Goal: Task Accomplishment & Management: Manage account settings

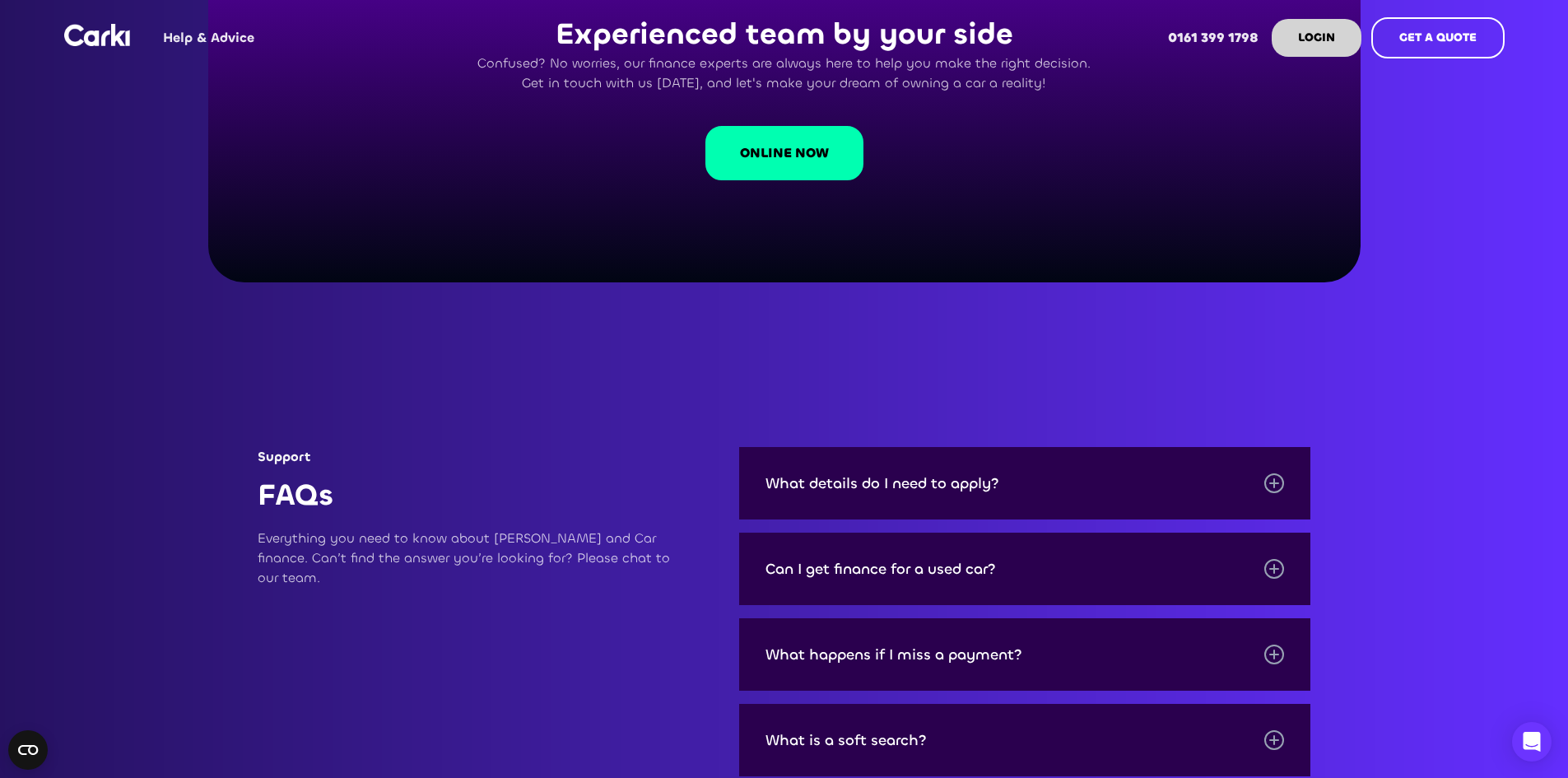
scroll to position [1975, 0]
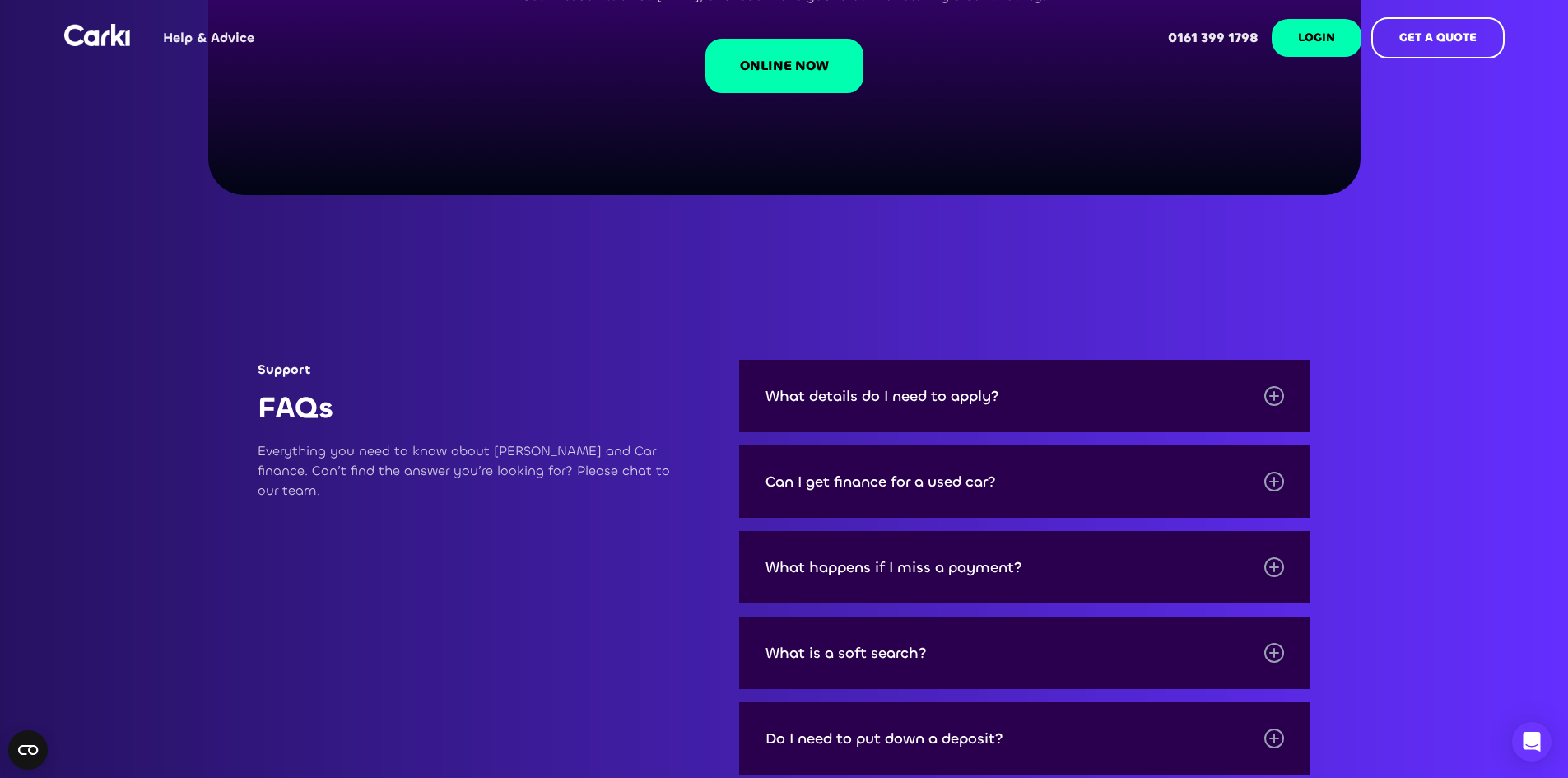
click at [1301, 53] on link "LOGIN" at bounding box center [1316, 38] width 90 height 38
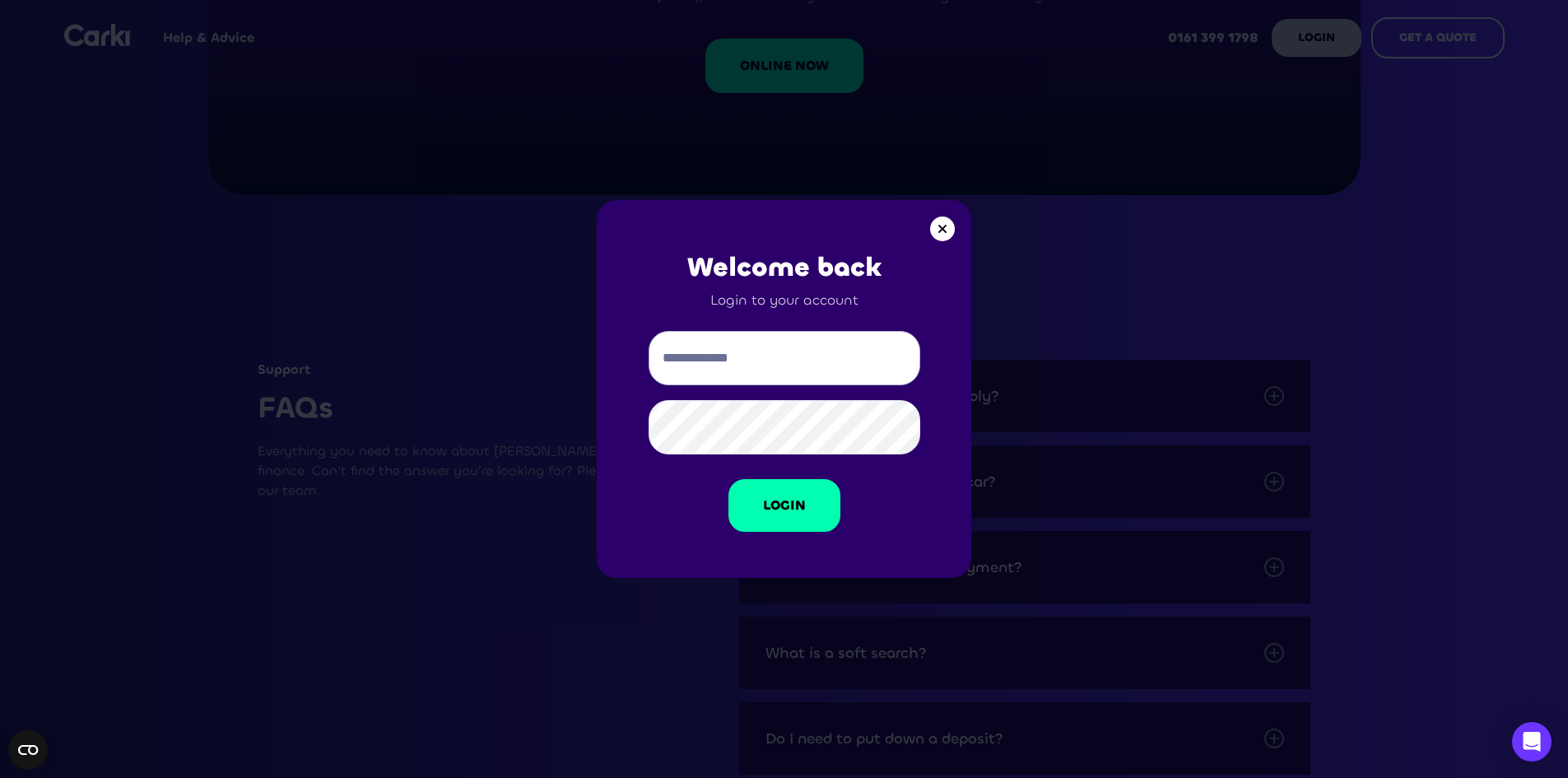
click at [774, 347] on input "Email Form" at bounding box center [784, 358] width 272 height 54
type input "**********"
click at [796, 496] on link "Login" at bounding box center [784, 505] width 112 height 53
click at [938, 233] on div at bounding box center [942, 229] width 24 height 24
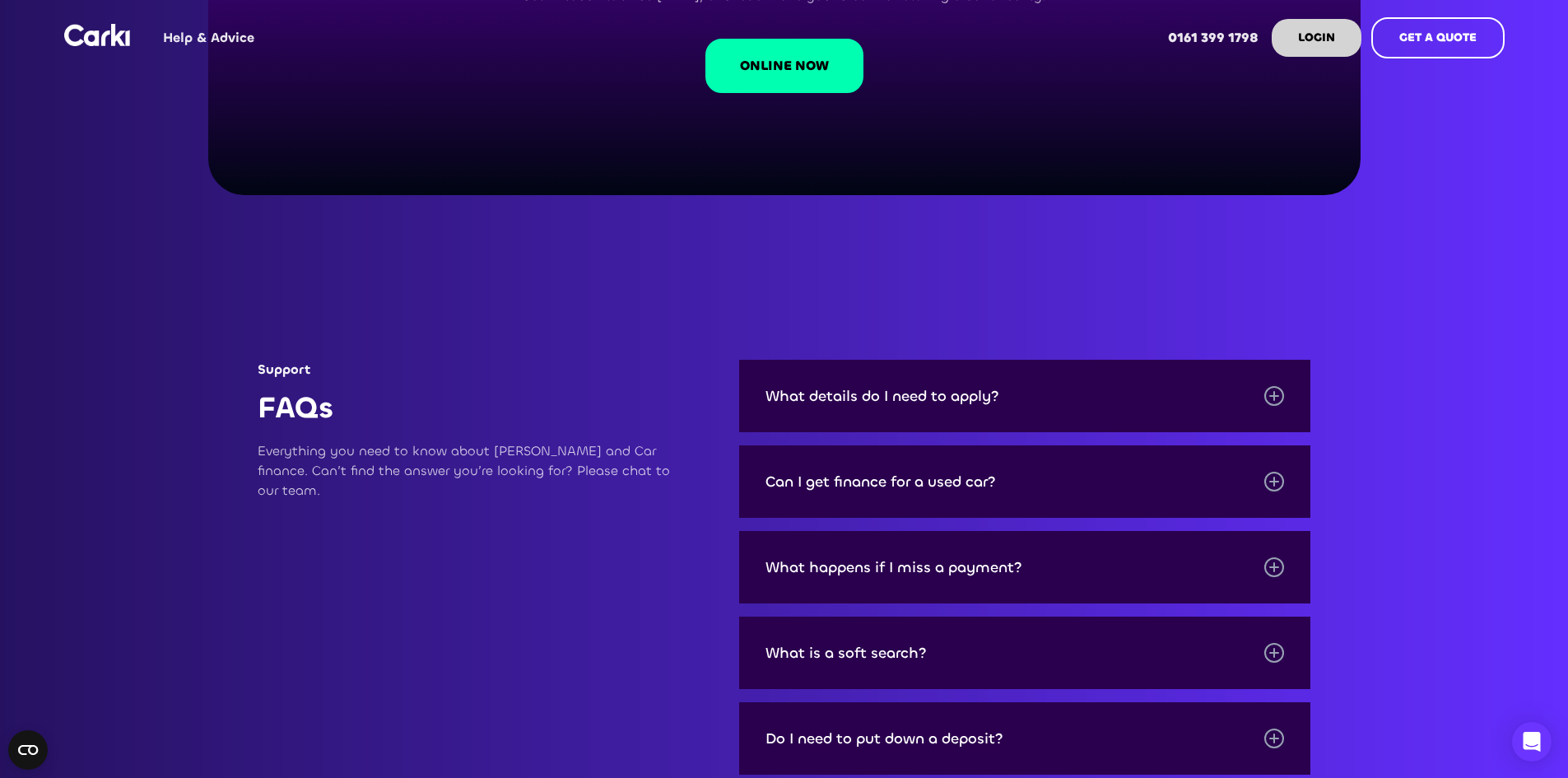
scroll to position [1482, 0]
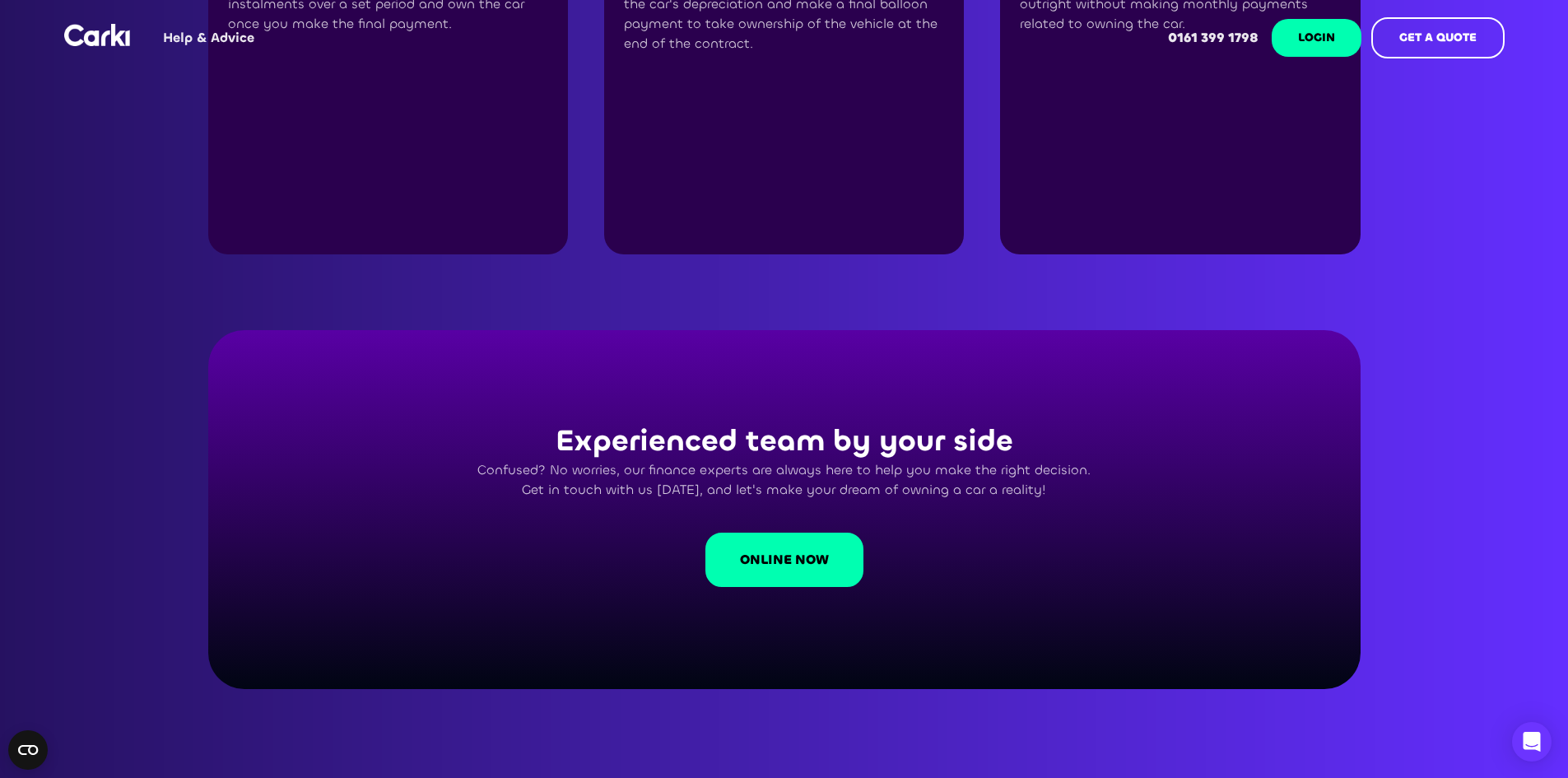
click at [1291, 38] on link "LOGIN" at bounding box center [1316, 38] width 90 height 38
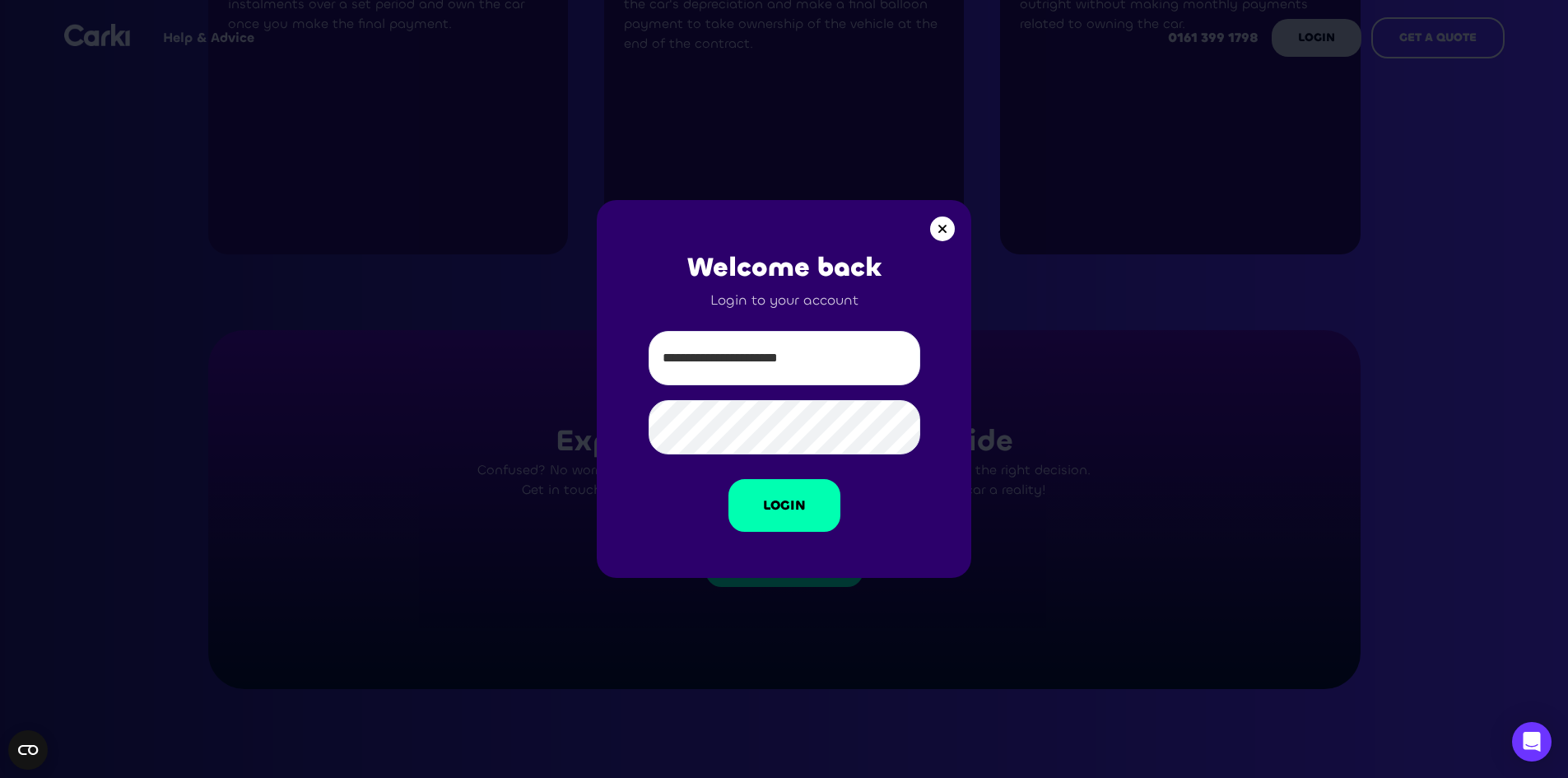
click at [950, 219] on div at bounding box center [942, 229] width 24 height 24
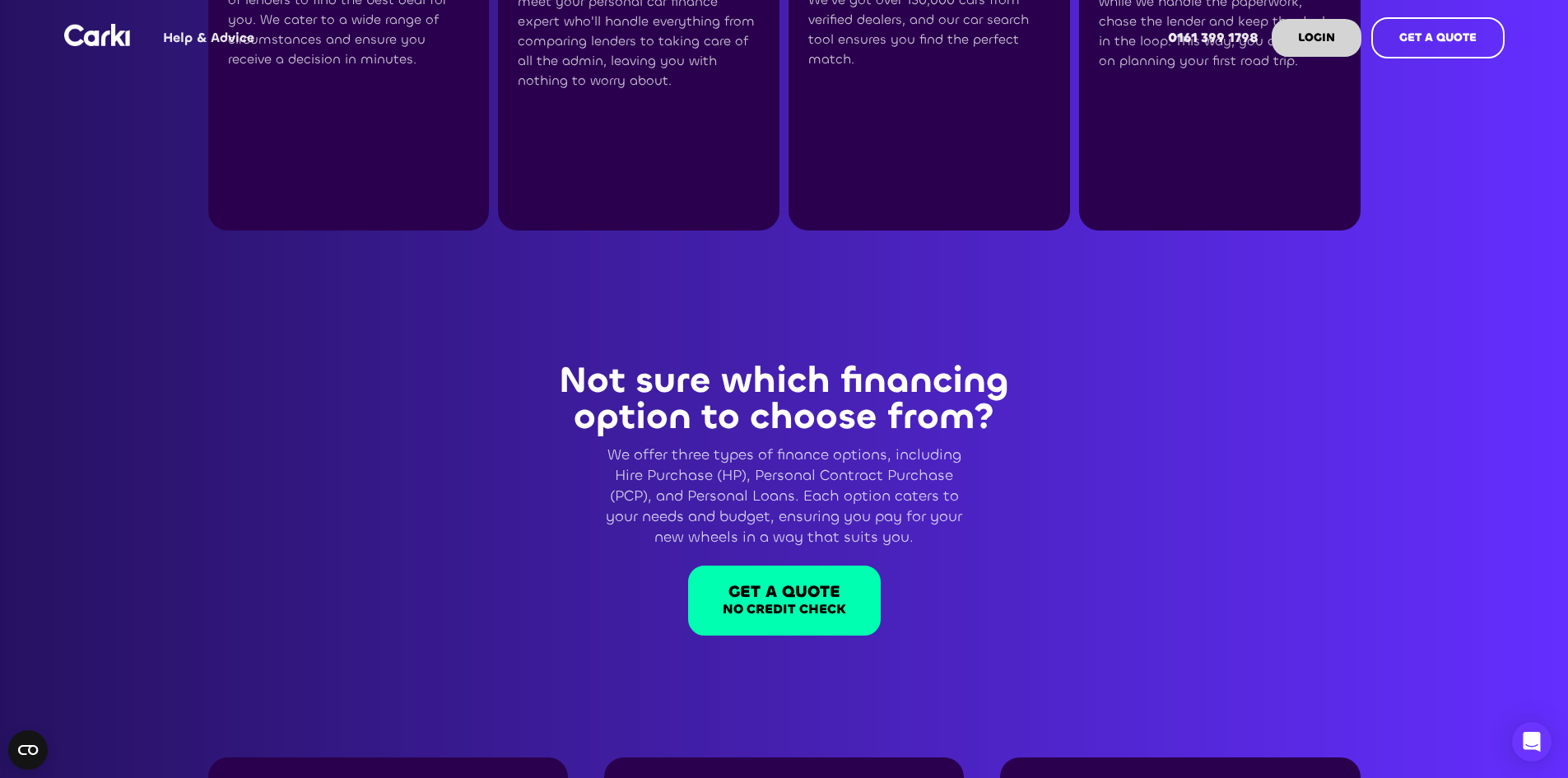
scroll to position [494, 0]
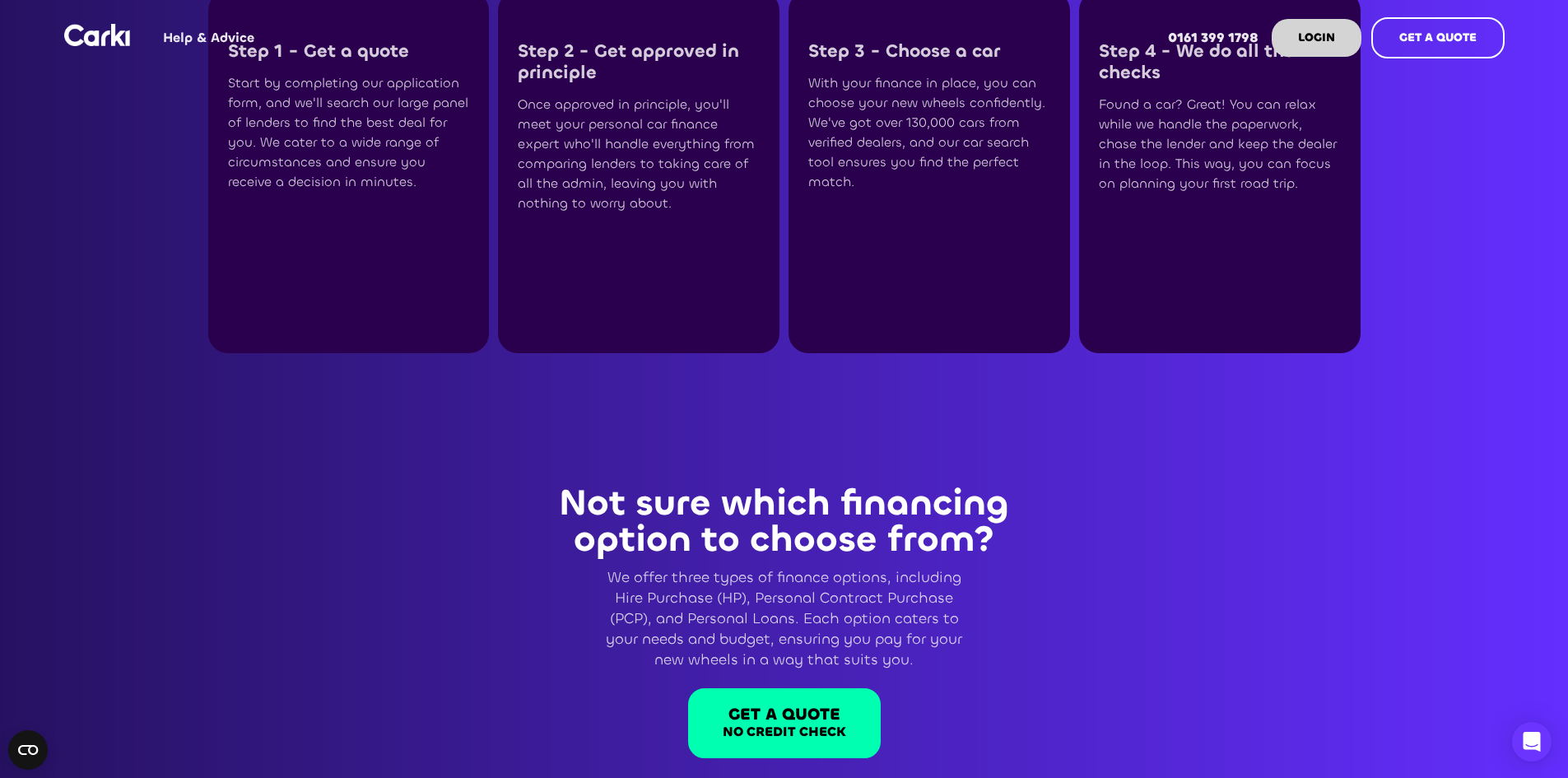
click at [112, 42] on img "home" at bounding box center [97, 34] width 66 height 23
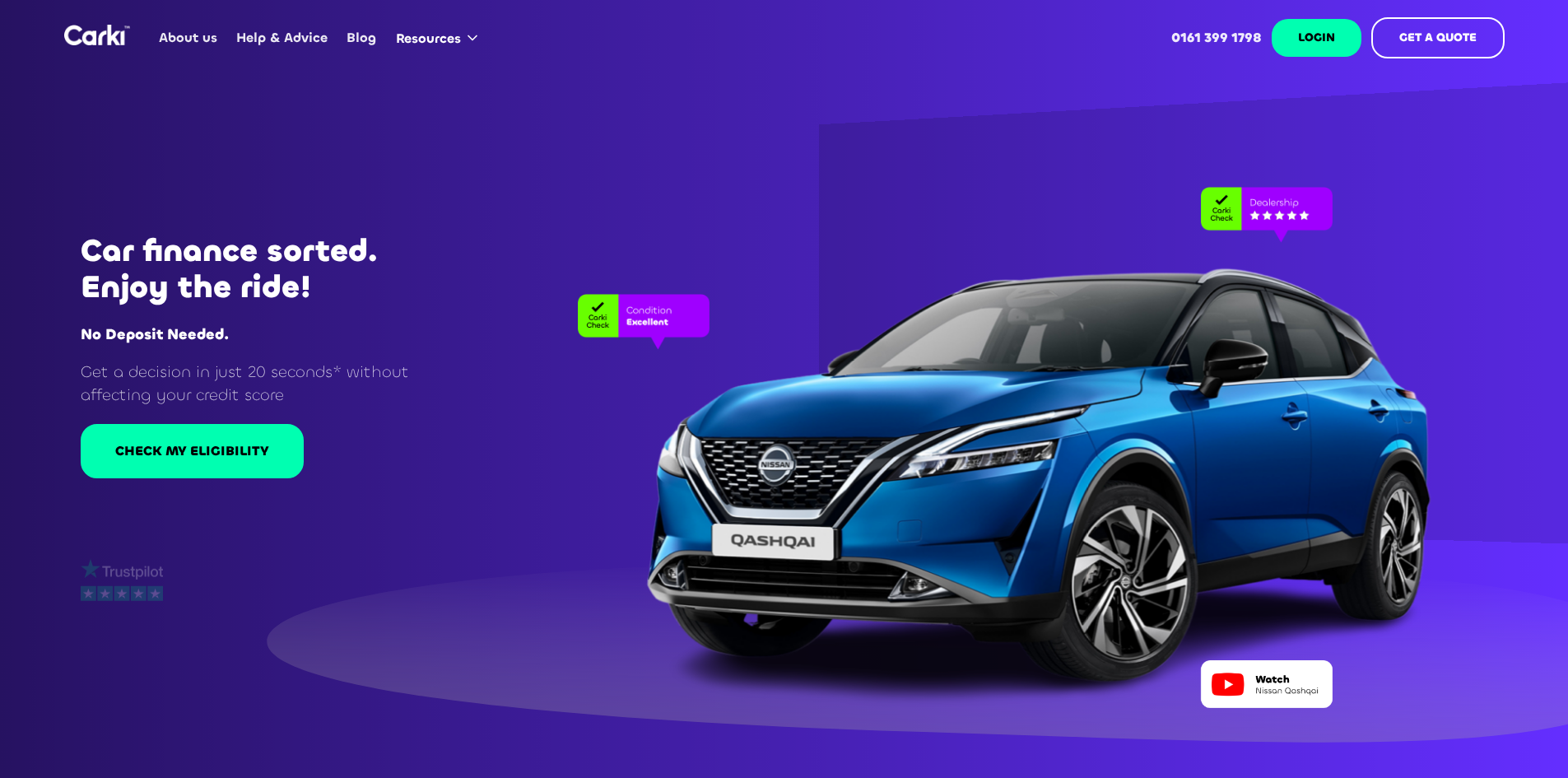
click at [1282, 39] on link "LOGIN" at bounding box center [1316, 38] width 90 height 38
